Goal: Information Seeking & Learning: Learn about a topic

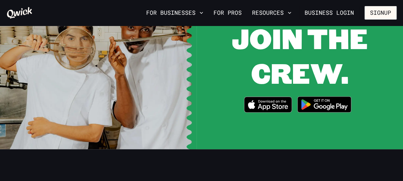
scroll to position [1255, 0]
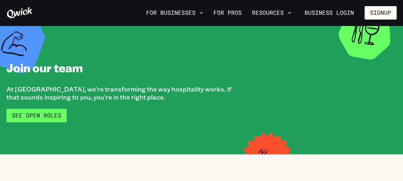
click at [27, 118] on link "See Open Roles" at bounding box center [36, 115] width 60 height 13
click at [37, 115] on link "See Open Roles" at bounding box center [36, 115] width 60 height 13
